Goal: Information Seeking & Learning: Learn about a topic

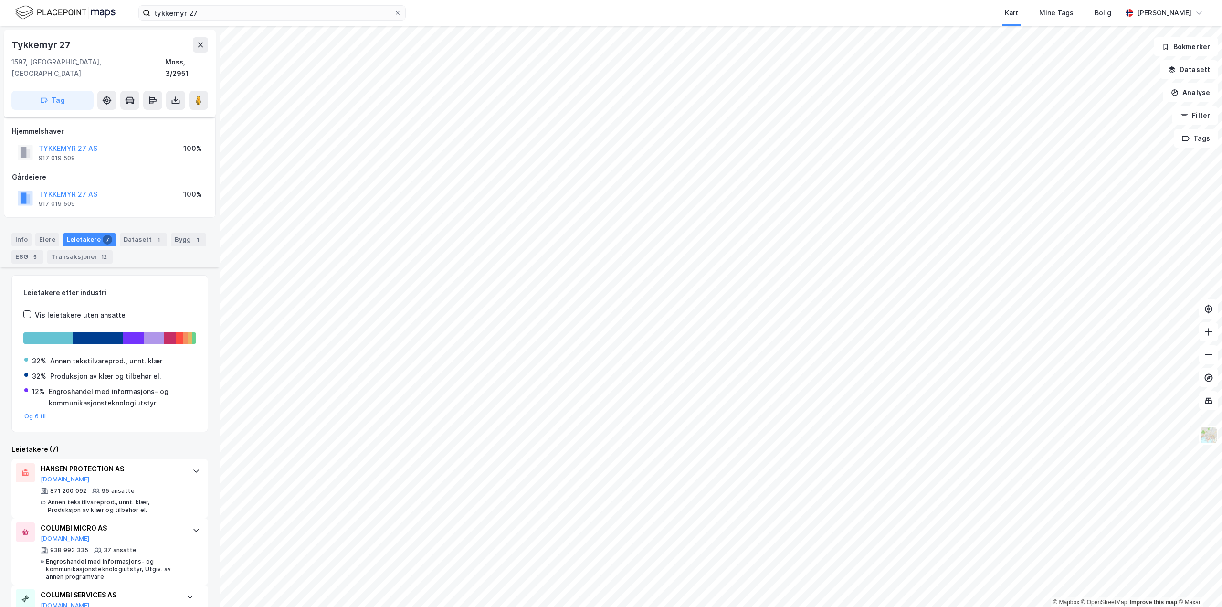
scroll to position [224, 0]
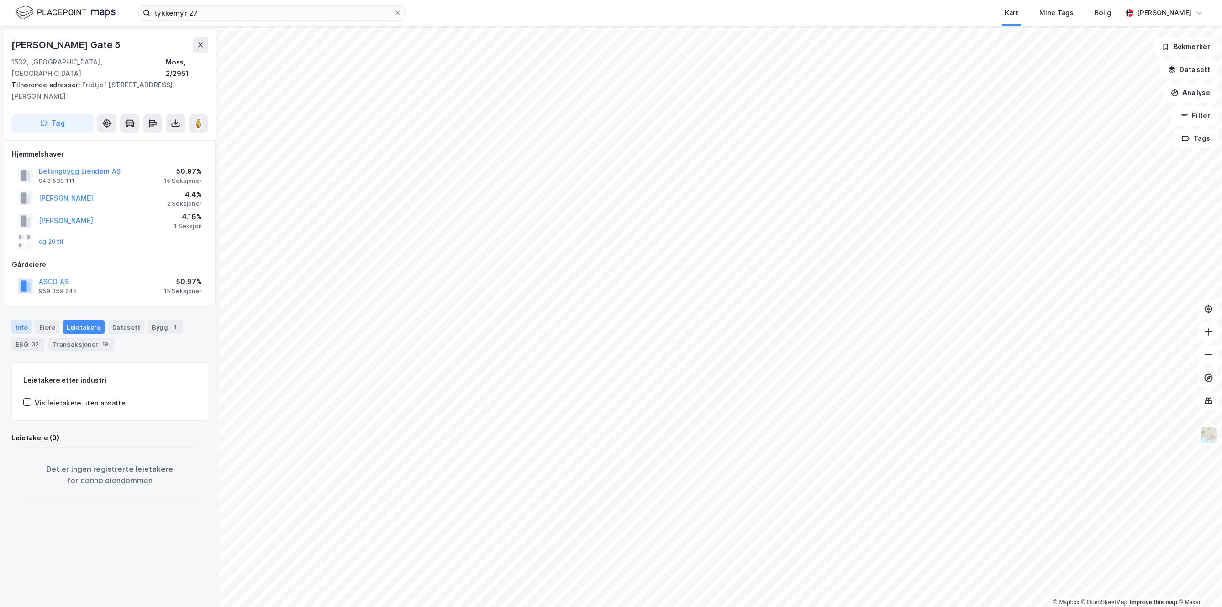
click at [18, 320] on div "Info" at bounding box center [21, 326] width 20 height 13
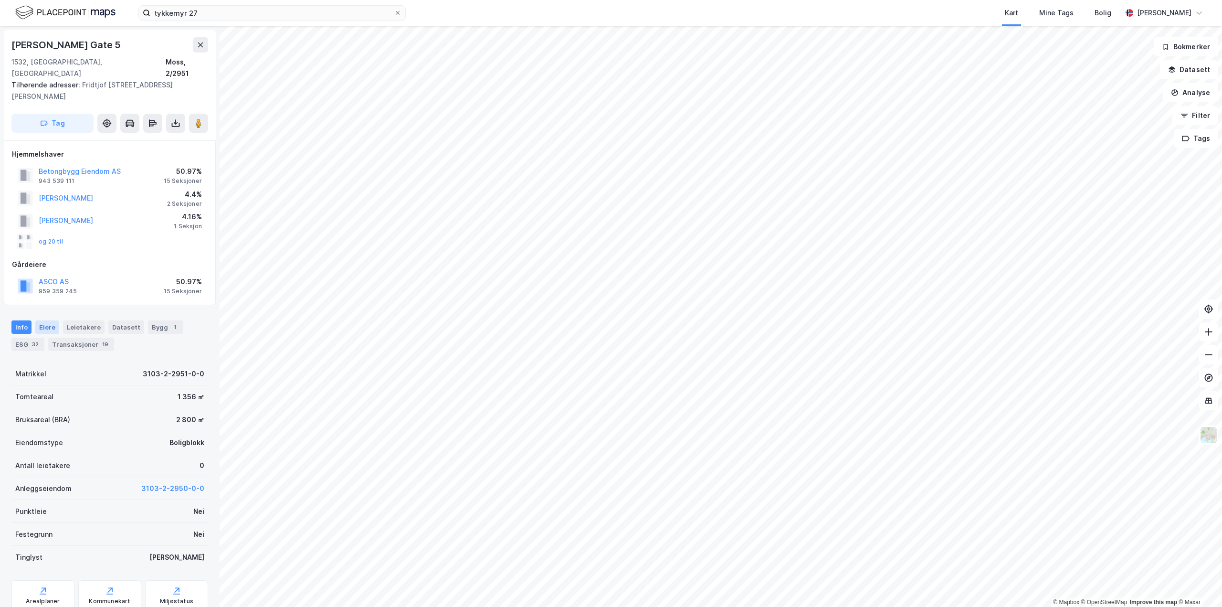
click at [44, 320] on div "Eiere" at bounding box center [47, 326] width 24 height 13
